Goal: Task Accomplishment & Management: Manage account settings

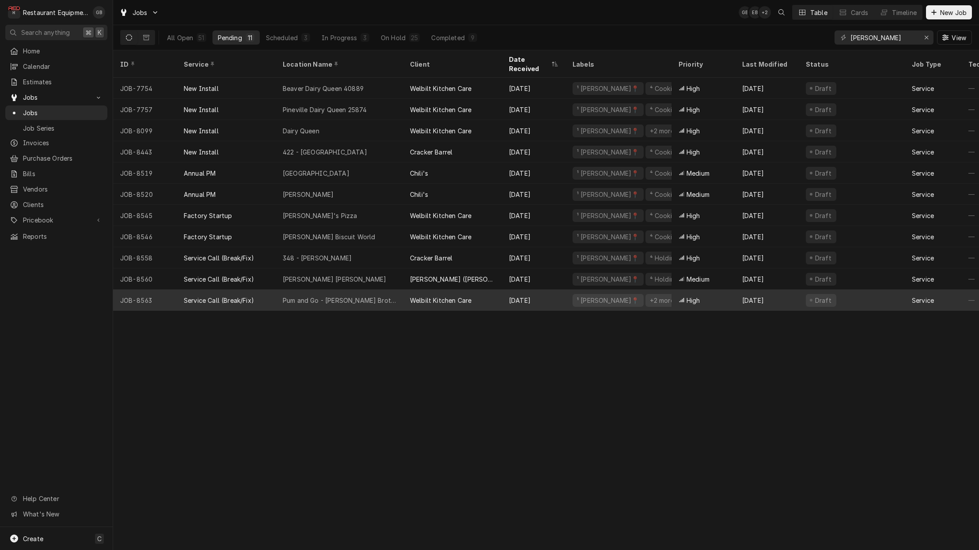
click at [362, 296] on div "Pum and Go - Hunt Brothers Pizza" at bounding box center [339, 300] width 113 height 9
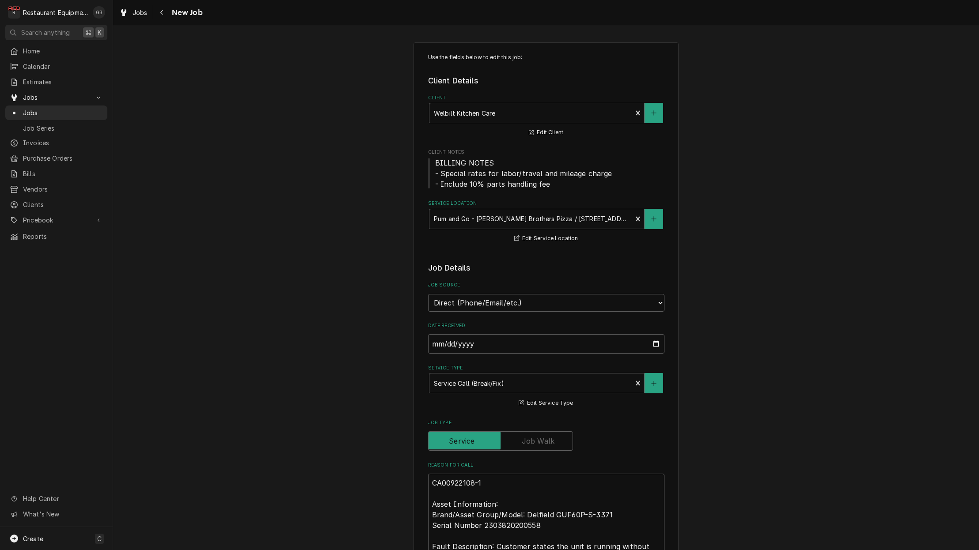
type textarea "x"
click at [158, 10] on div "Navigate back" at bounding box center [162, 12] width 9 height 9
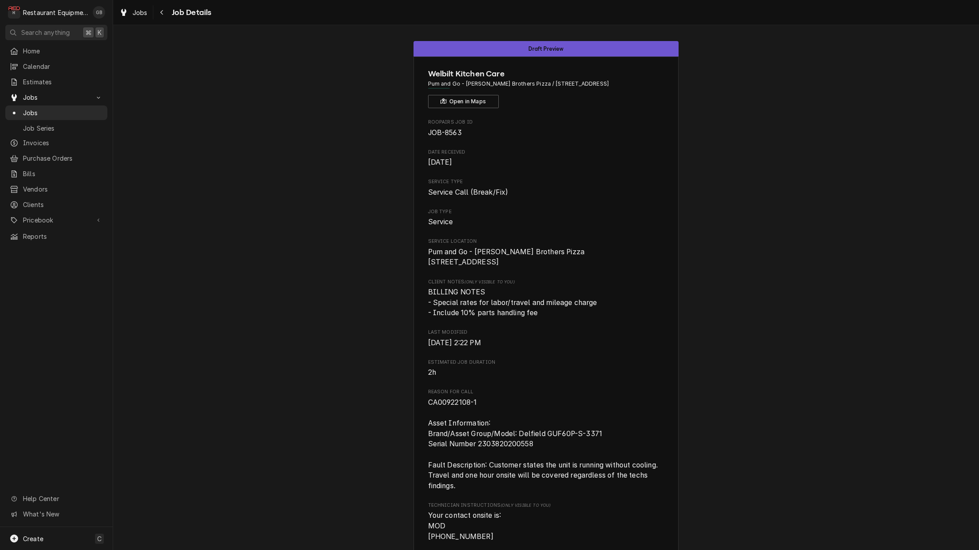
click at [155, 19] on div "Job Details" at bounding box center [183, 12] width 57 height 14
click at [156, 14] on button "Navigate back" at bounding box center [162, 12] width 14 height 14
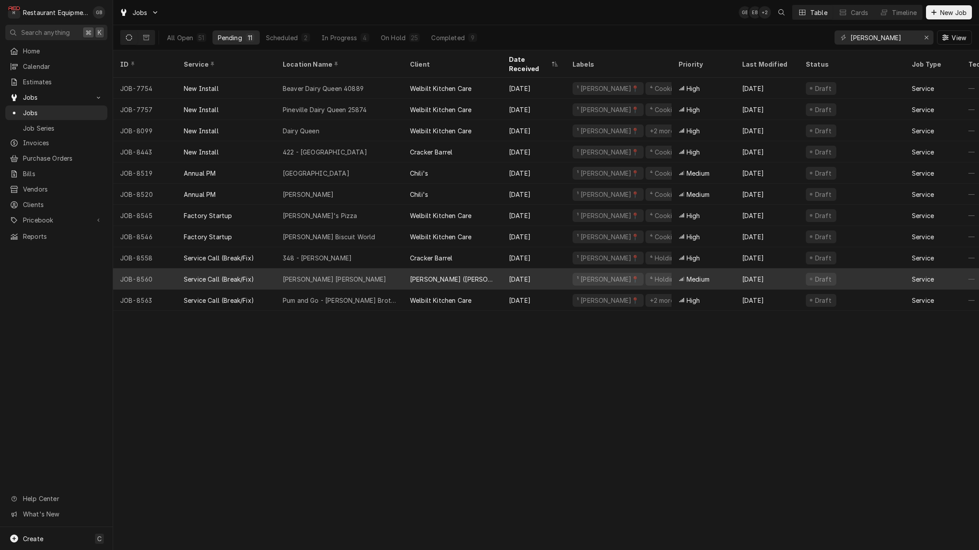
click at [347, 269] on div "Harper Rd Bob Evans" at bounding box center [339, 279] width 127 height 21
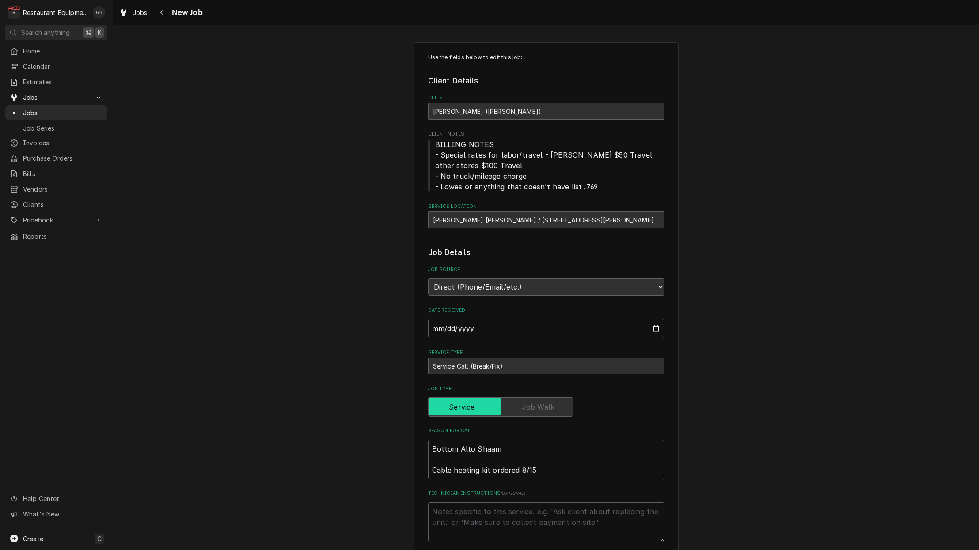
type textarea "x"
click at [160, 11] on icon "Navigate back" at bounding box center [162, 12] width 4 height 6
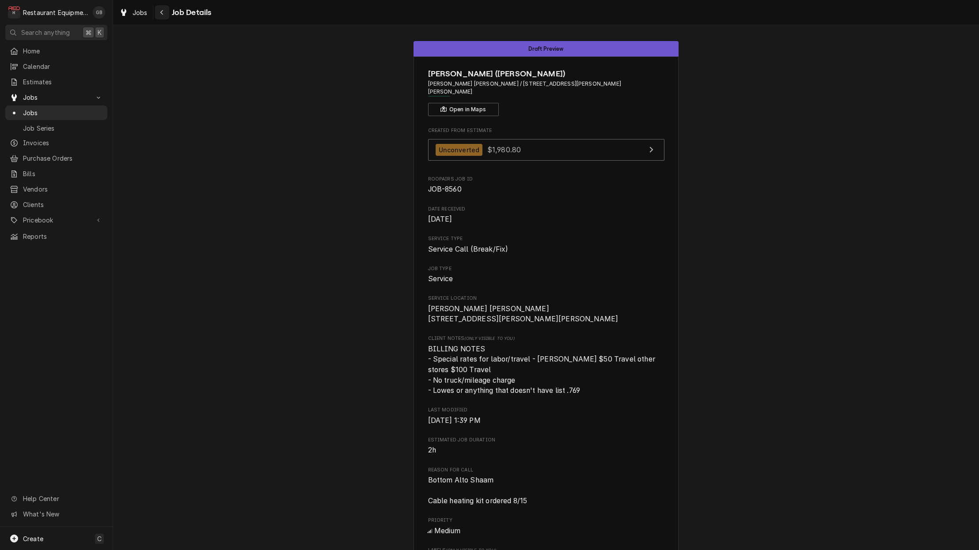
scroll to position [0, 0]
click at [159, 10] on div "Navigate back" at bounding box center [162, 12] width 9 height 9
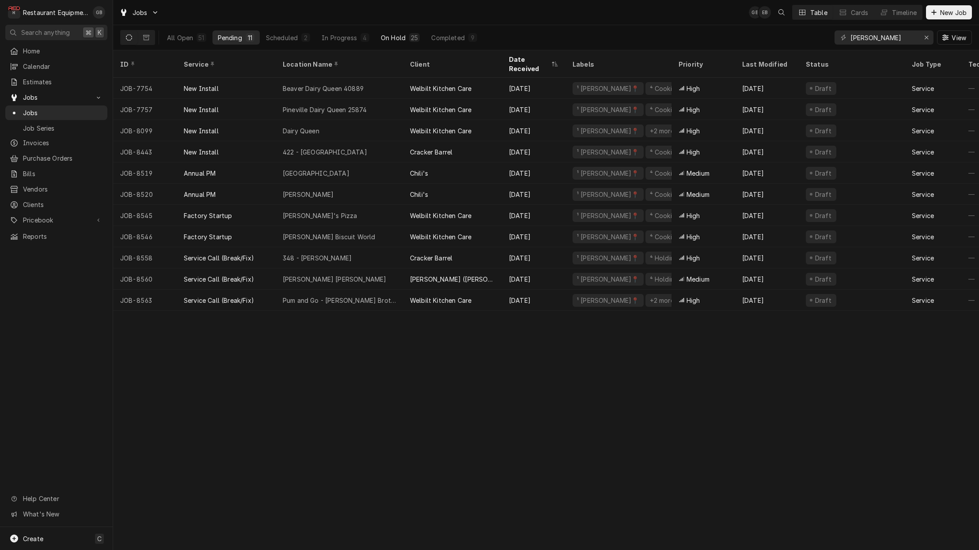
click at [388, 42] on div "On Hold" at bounding box center [393, 37] width 25 height 9
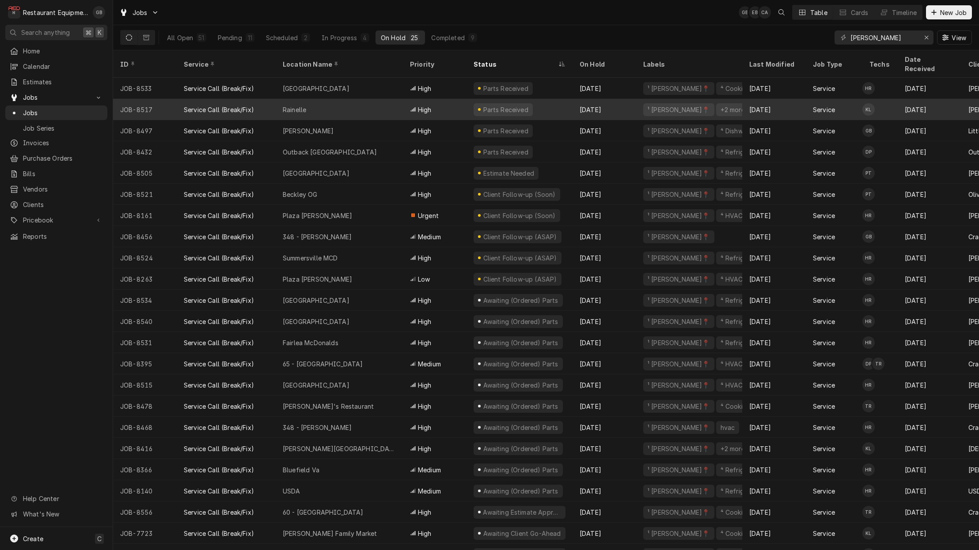
click at [317, 99] on div "Rainelle" at bounding box center [339, 109] width 127 height 21
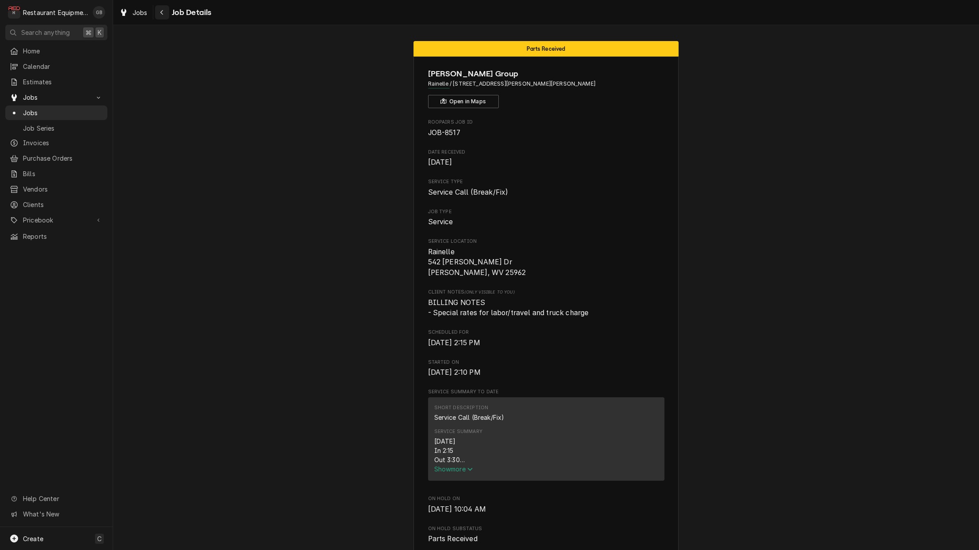
click at [163, 13] on icon "Navigate back" at bounding box center [162, 12] width 4 height 6
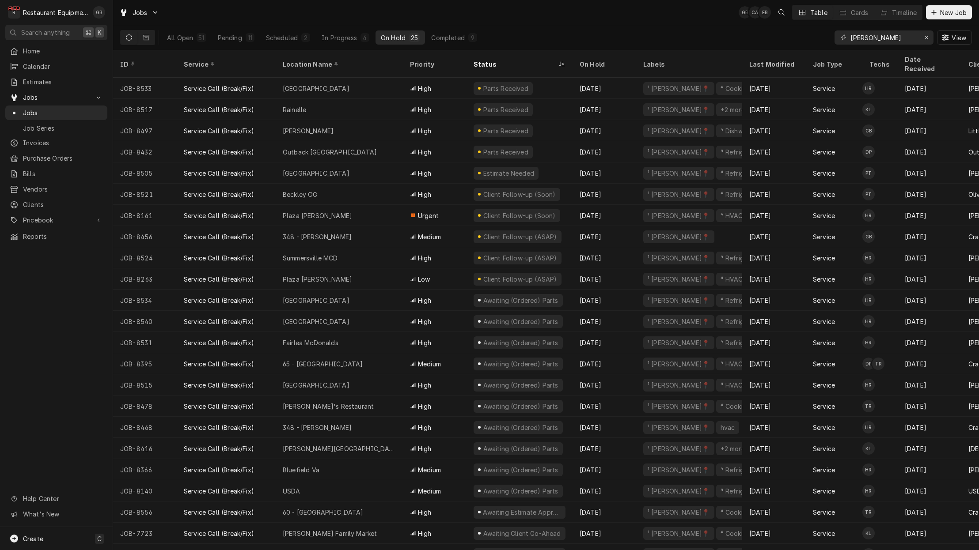
scroll to position [0, 0]
click at [218, 34] on div "Pending" at bounding box center [230, 37] width 24 height 9
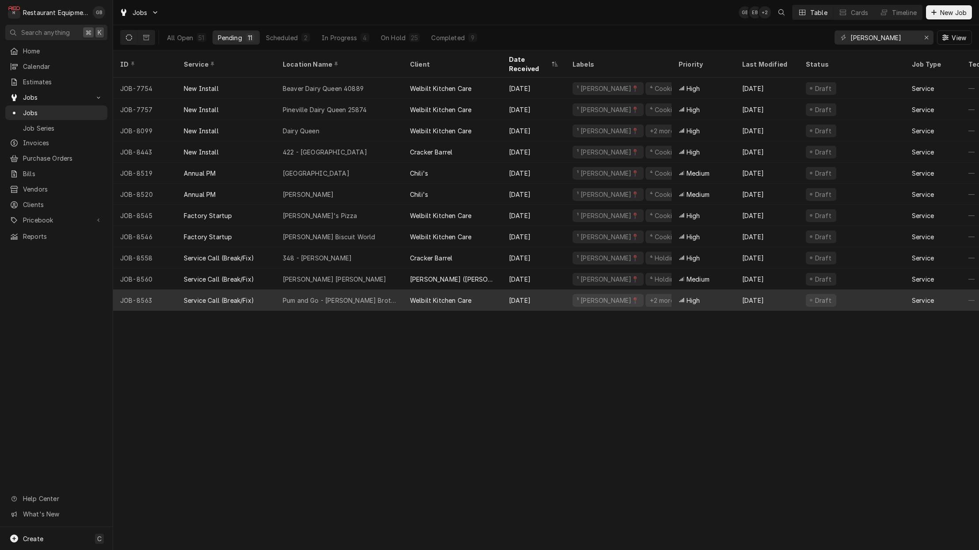
click at [264, 292] on div "Service Call (Break/Fix)" at bounding box center [226, 300] width 99 height 21
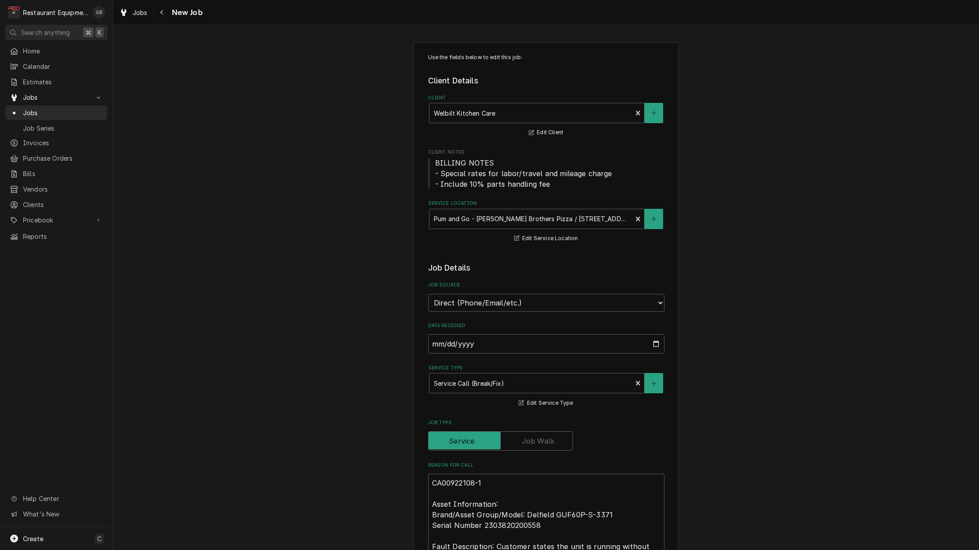
type textarea "x"
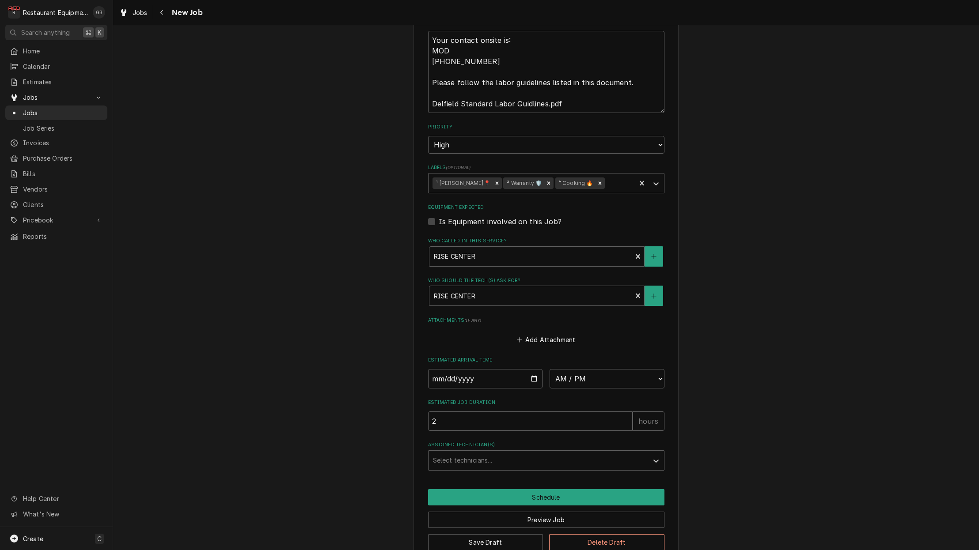
scroll to position [568, 0]
click at [440, 370] on input "Date" at bounding box center [485, 379] width 115 height 19
type input "[DATE]"
type textarea "x"
select select "08:45:00"
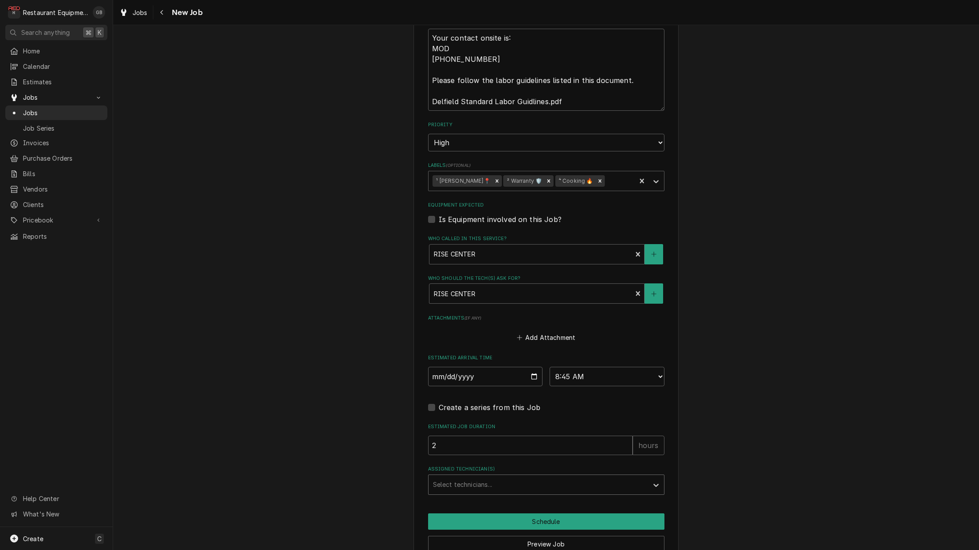
click at [565, 477] on div "Assigned Technician(s)" at bounding box center [538, 485] width 211 height 16
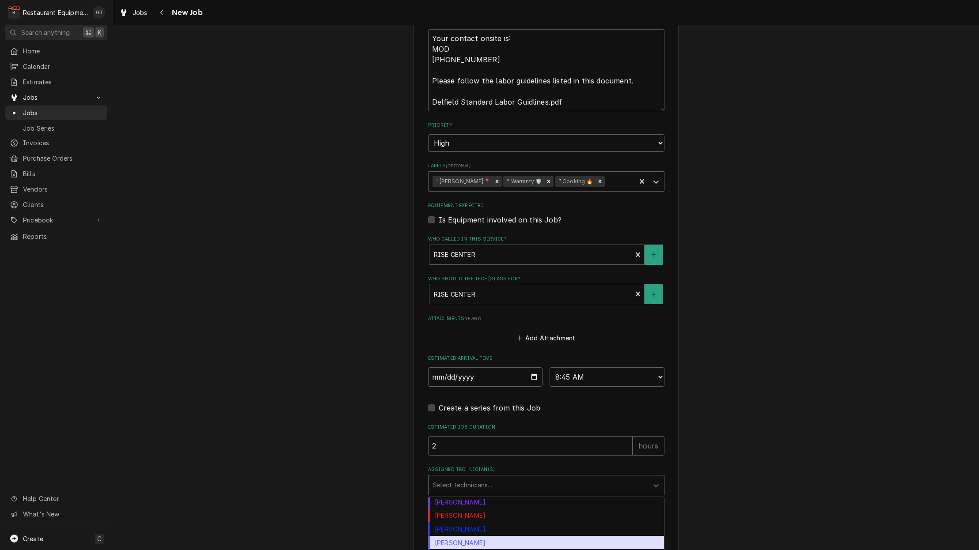
scroll to position [125, 0]
click at [482, 535] on div "[PERSON_NAME]" at bounding box center [545, 542] width 235 height 14
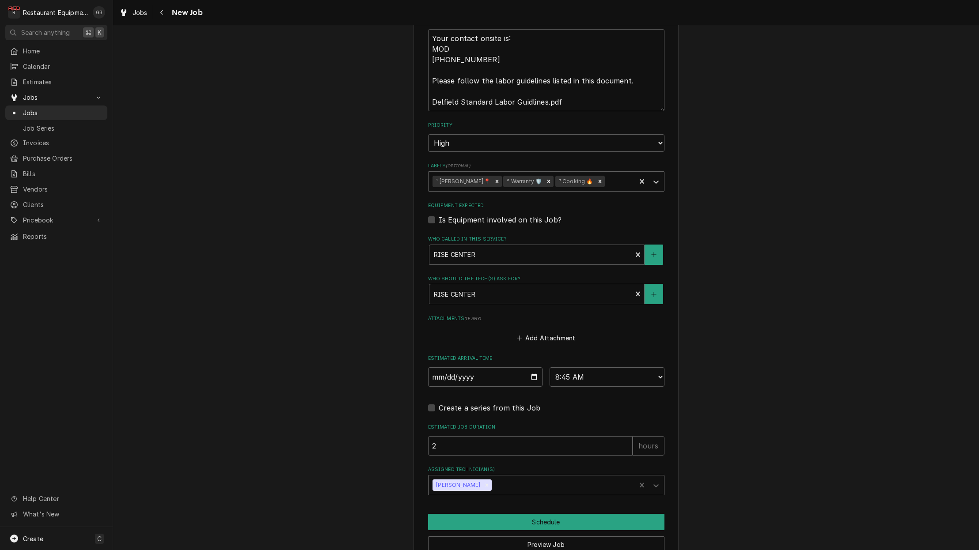
scroll to position [572, 0]
click at [564, 514] on button "Schedule" at bounding box center [546, 522] width 236 height 16
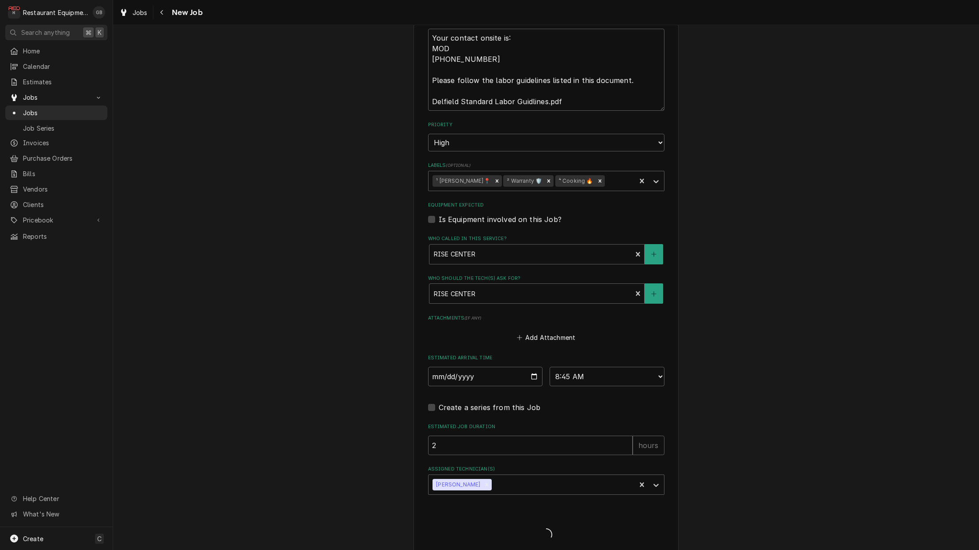
scroll to position [565, 0]
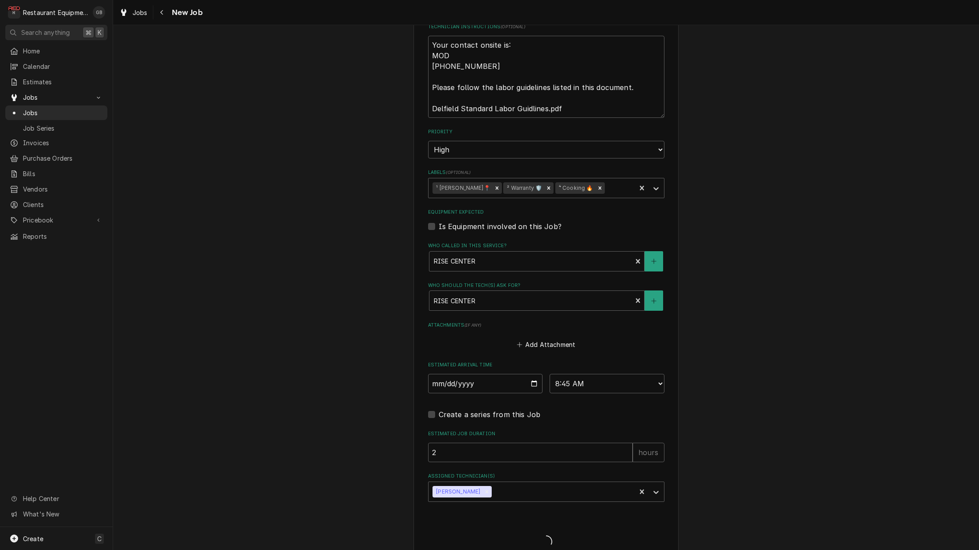
type textarea "x"
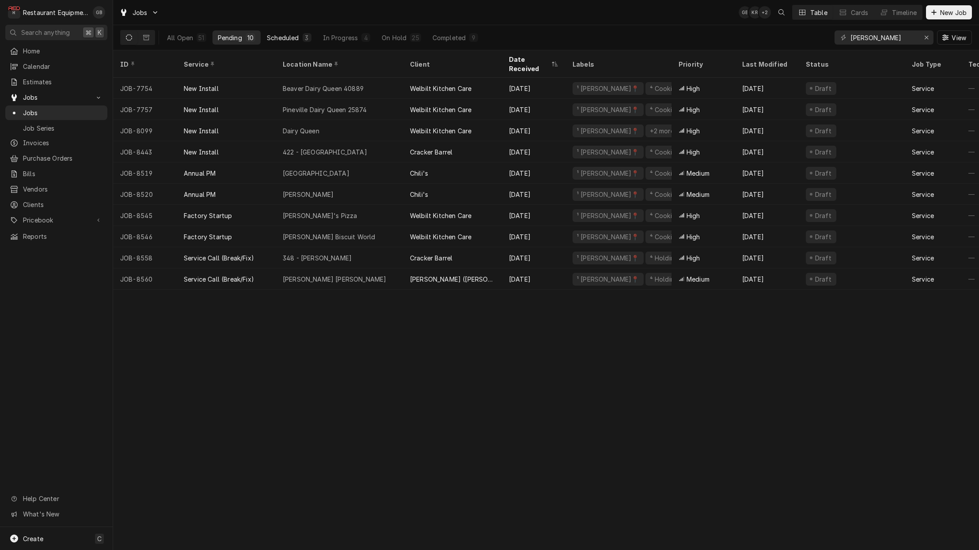
click at [294, 34] on div "Scheduled" at bounding box center [283, 37] width 32 height 9
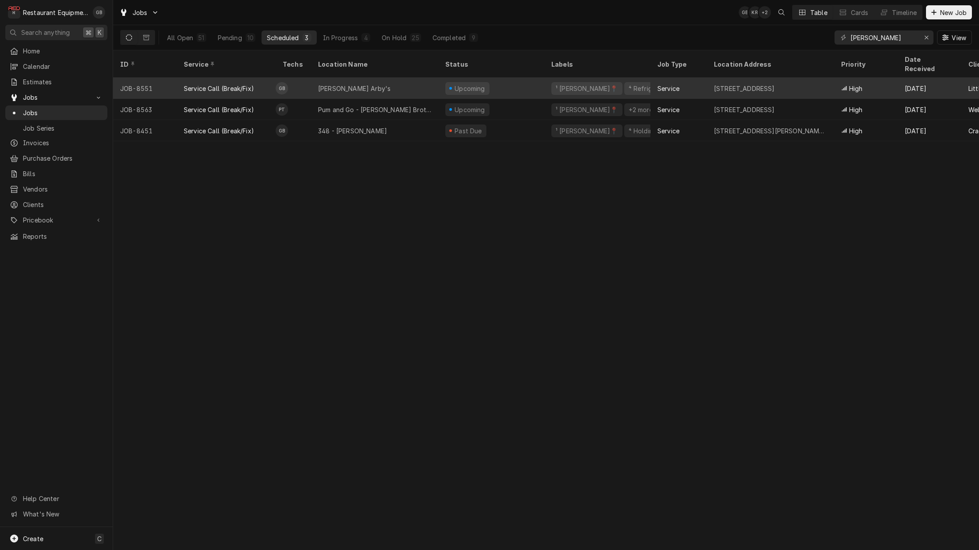
click at [337, 84] on div "Sam Black Arby's" at bounding box center [354, 88] width 72 height 9
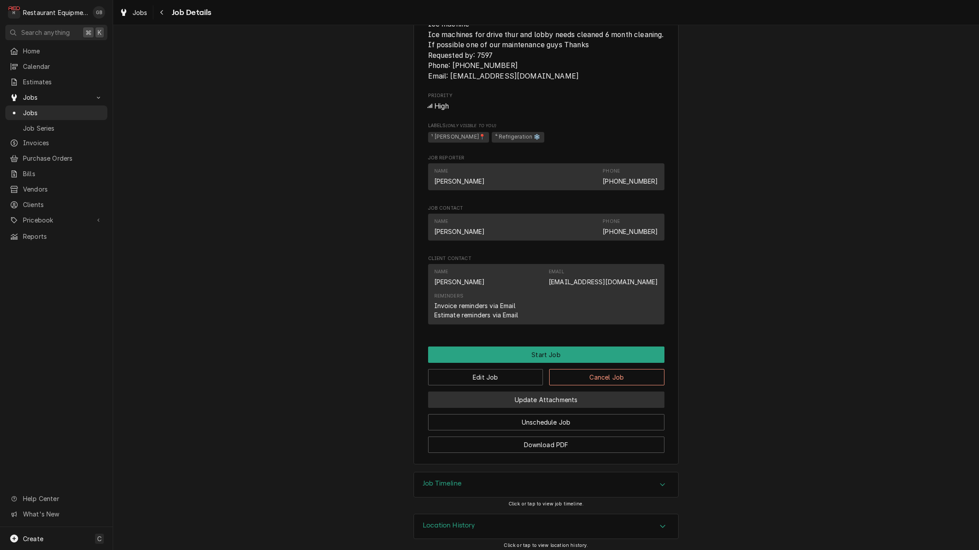
scroll to position [509, 0]
click at [486, 372] on button "Edit Job" at bounding box center [485, 378] width 115 height 16
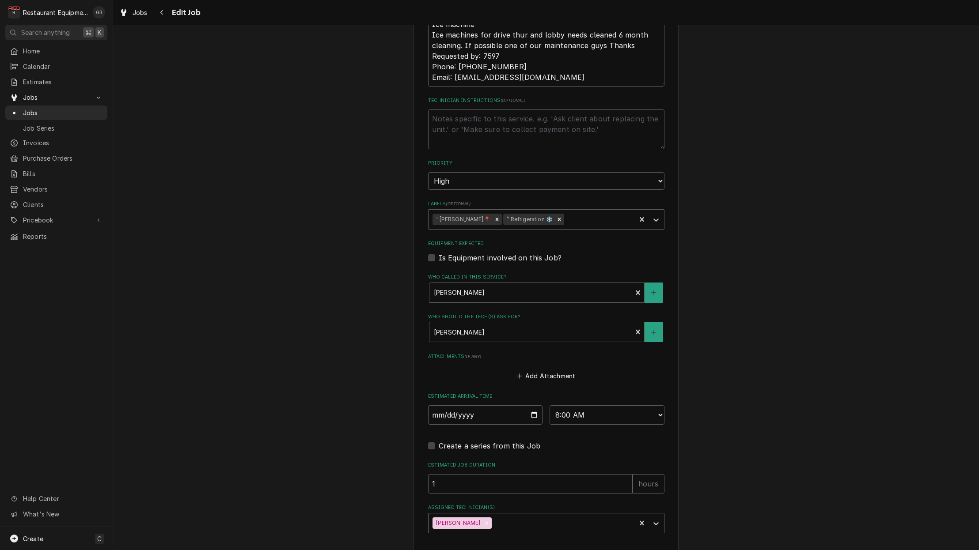
scroll to position [507, 0]
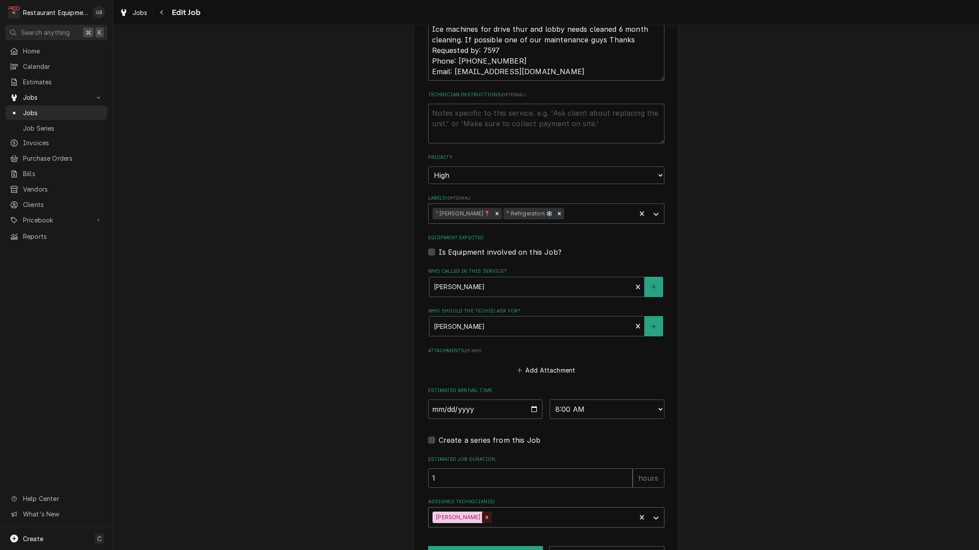
click at [482, 512] on div "Remove Gary Beaver" at bounding box center [487, 517] width 10 height 11
click at [636, 510] on div "Assigned Technician(s)" at bounding box center [538, 518] width 211 height 16
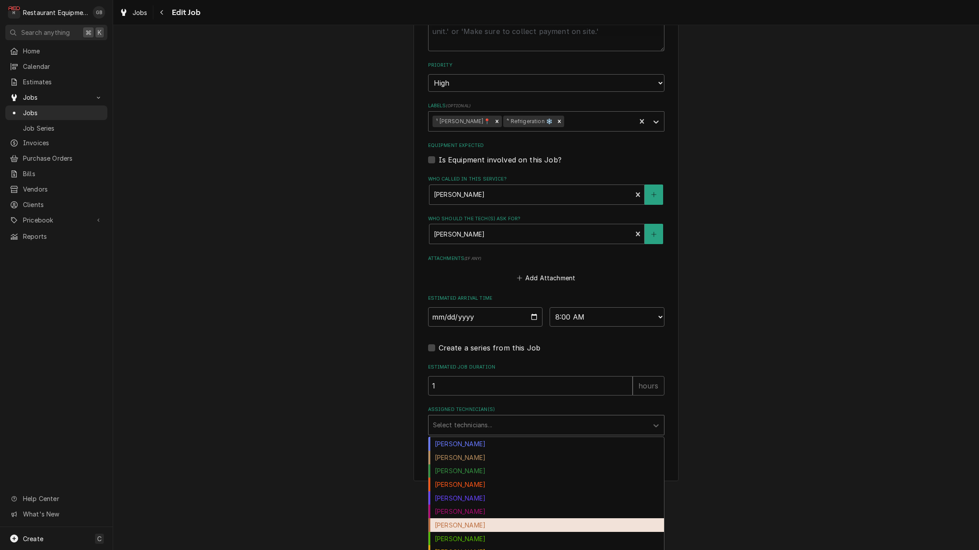
click at [476, 519] on div "[PERSON_NAME]" at bounding box center [545, 526] width 235 height 14
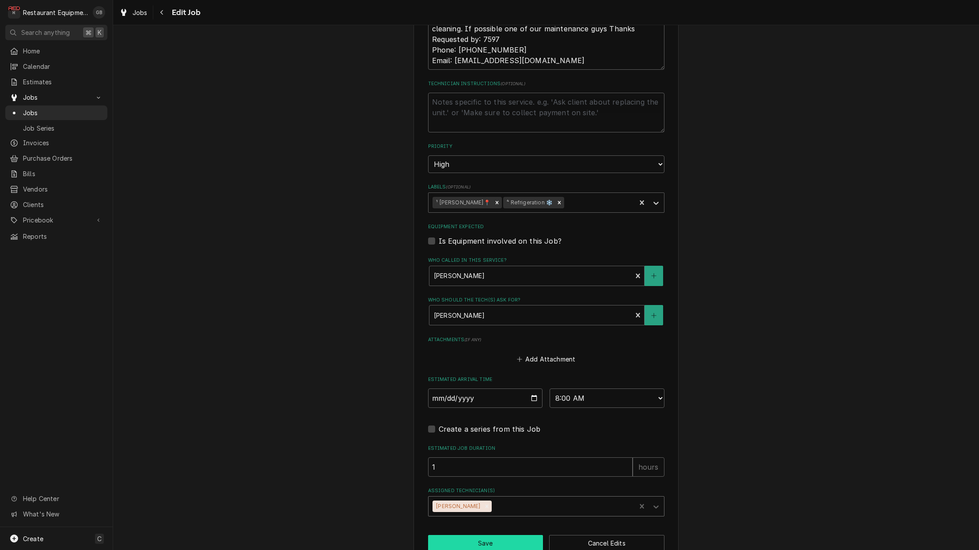
scroll to position [0, 1]
click at [478, 535] on button "Save" at bounding box center [485, 543] width 115 height 16
type textarea "x"
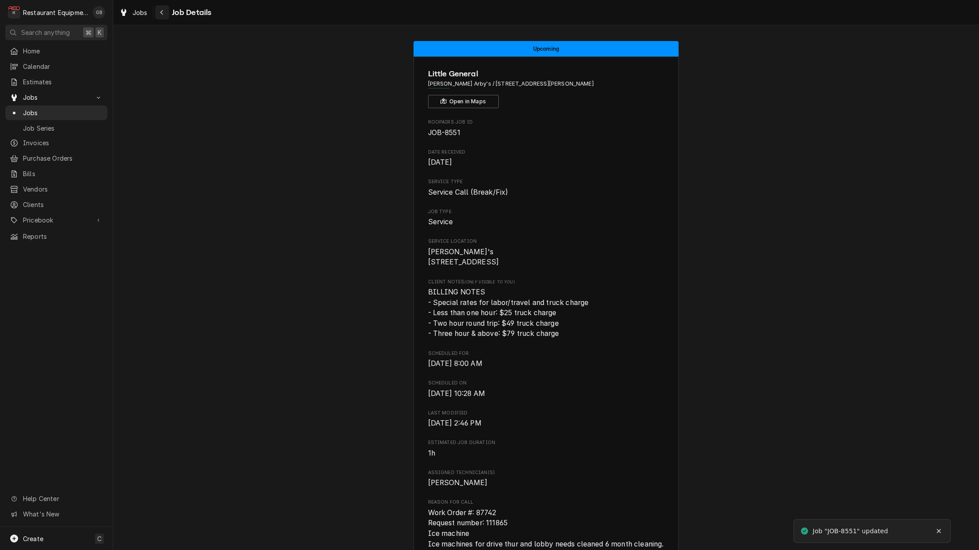
click at [169, 13] on button "Navigate back" at bounding box center [162, 12] width 14 height 14
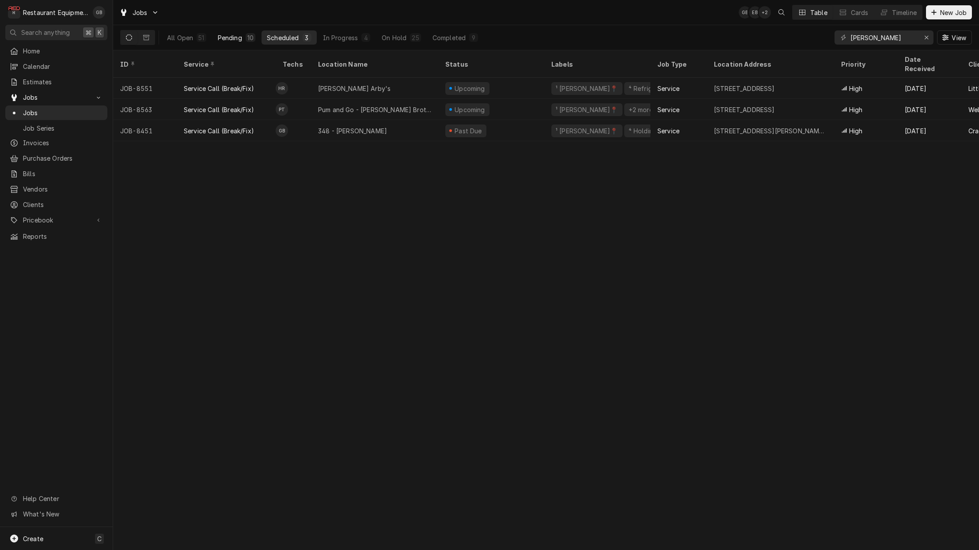
click at [246, 34] on div "10" at bounding box center [251, 37] width 10 height 9
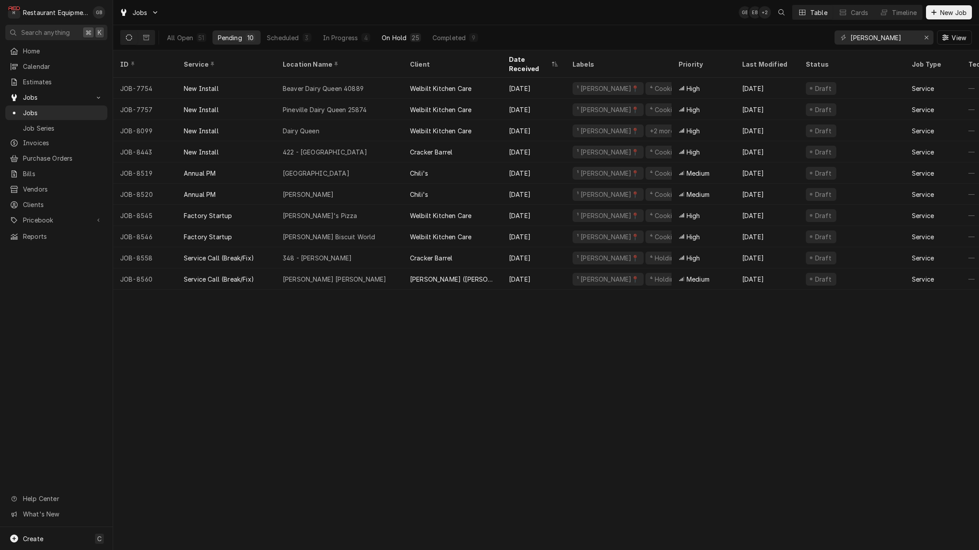
click at [384, 34] on div "On Hold" at bounding box center [394, 37] width 25 height 9
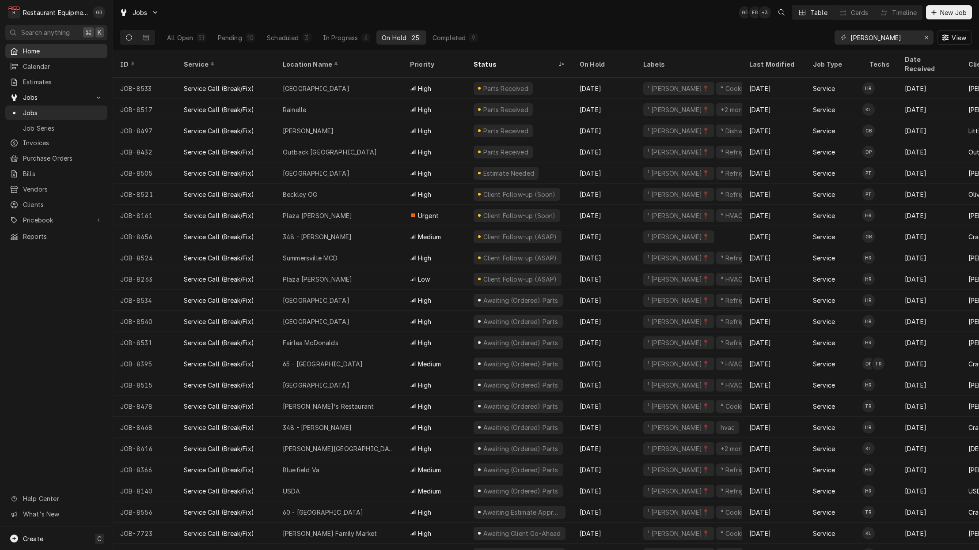
click at [44, 50] on span "Home" at bounding box center [63, 50] width 80 height 9
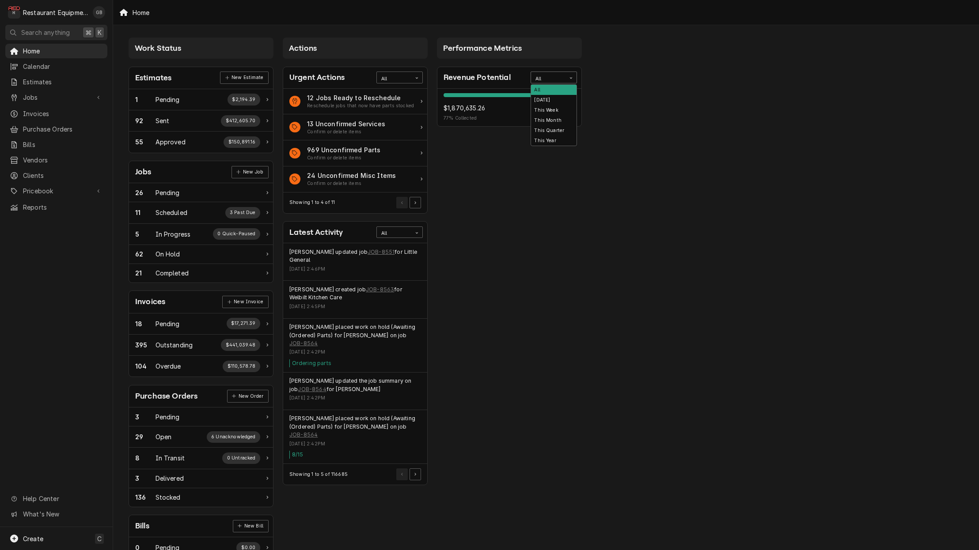
click at [572, 79] on icon "Card Data Filter Control" at bounding box center [571, 78] width 4 height 4
click at [558, 122] on div "This Month" at bounding box center [553, 120] width 45 height 10
click at [571, 75] on div "Card Data Filter Control" at bounding box center [570, 77] width 11 height 11
click at [556, 132] on div "This Quarter" at bounding box center [553, 130] width 45 height 10
click at [562, 80] on div "This Quarter" at bounding box center [548, 77] width 34 height 11
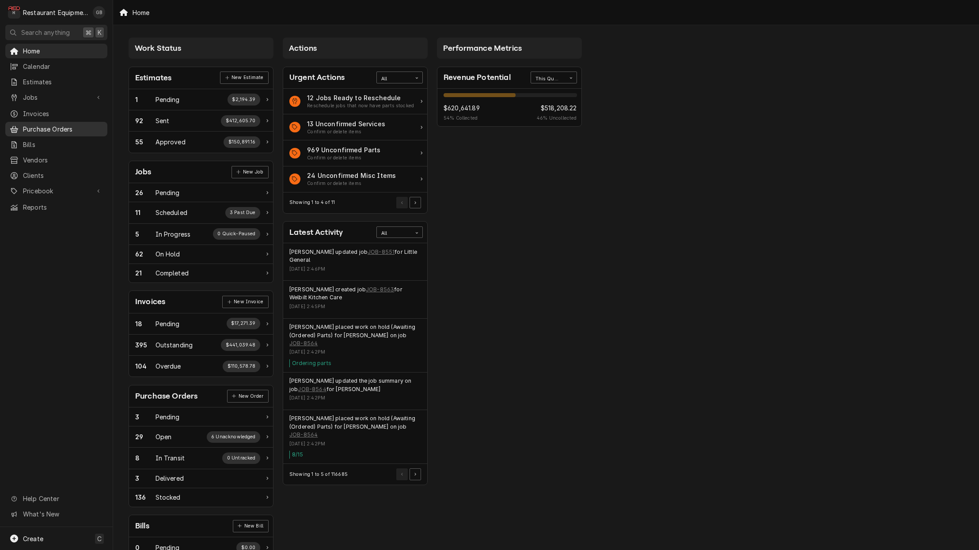
click at [569, 80] on div "Card Data Filter Control" at bounding box center [570, 77] width 11 height 11
click at [552, 100] on div "Today" at bounding box center [553, 100] width 45 height 10
click at [571, 78] on icon "Card Data Filter Control" at bounding box center [571, 78] width 4 height 4
click at [552, 136] on div "This Year" at bounding box center [553, 141] width 45 height 10
click at [32, 95] on span "Jobs" at bounding box center [56, 97] width 67 height 9
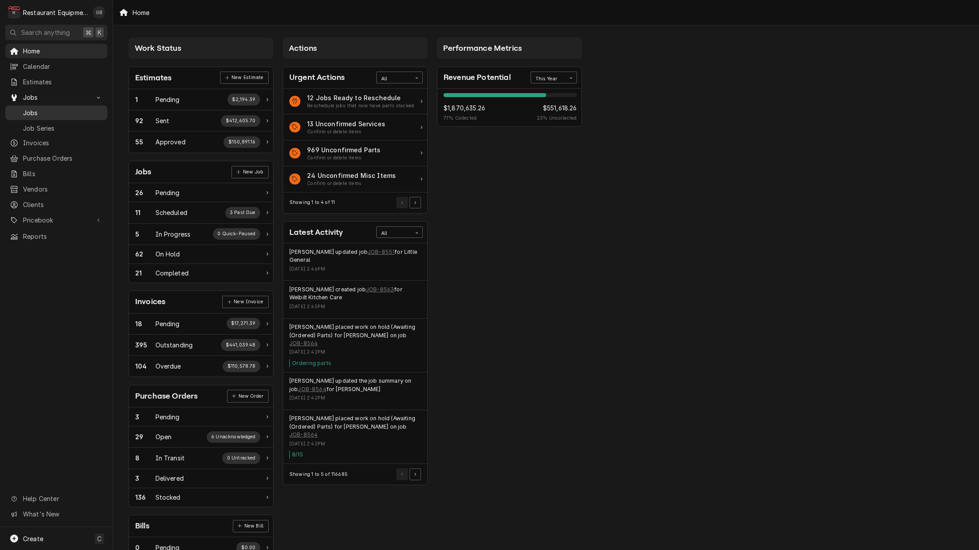
click at [37, 111] on span "Jobs" at bounding box center [63, 112] width 80 height 9
